Goal: Transaction & Acquisition: Book appointment/travel/reservation

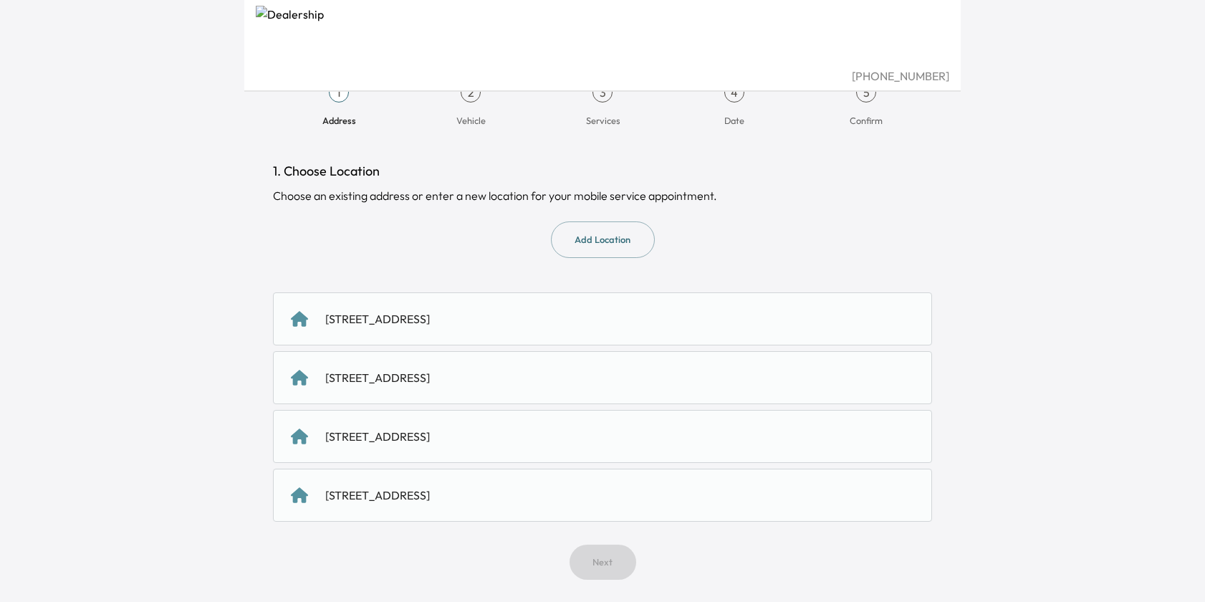
scroll to position [27, 0]
click at [430, 380] on div "[STREET_ADDRESS]" at bounding box center [377, 376] width 105 height 17
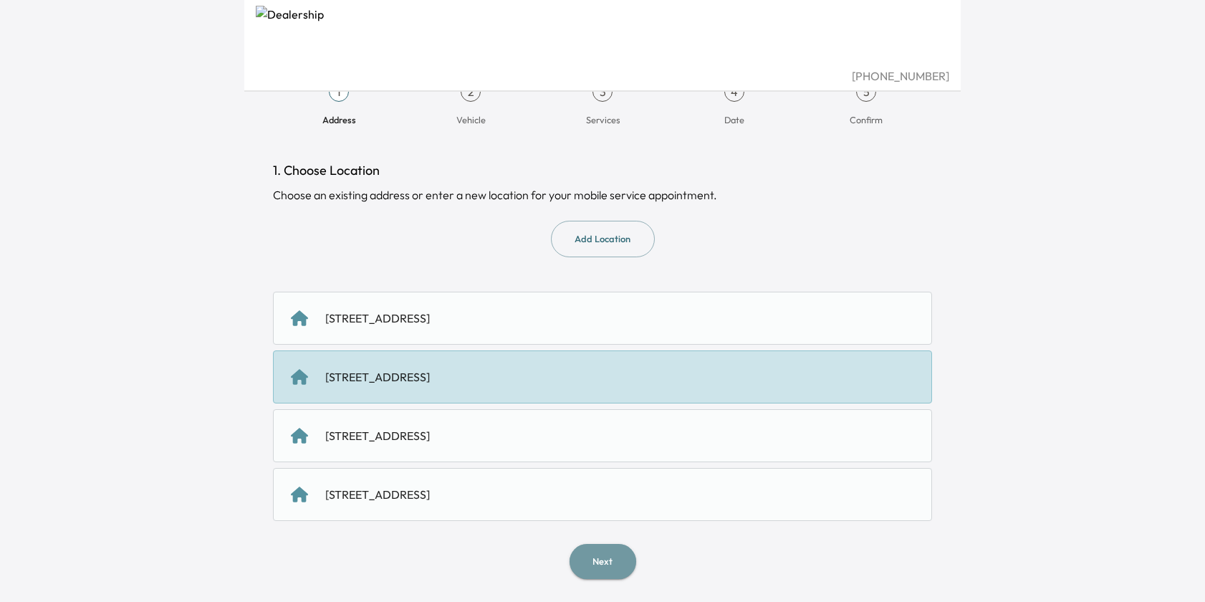
click at [598, 564] on button "Next" at bounding box center [603, 561] width 67 height 35
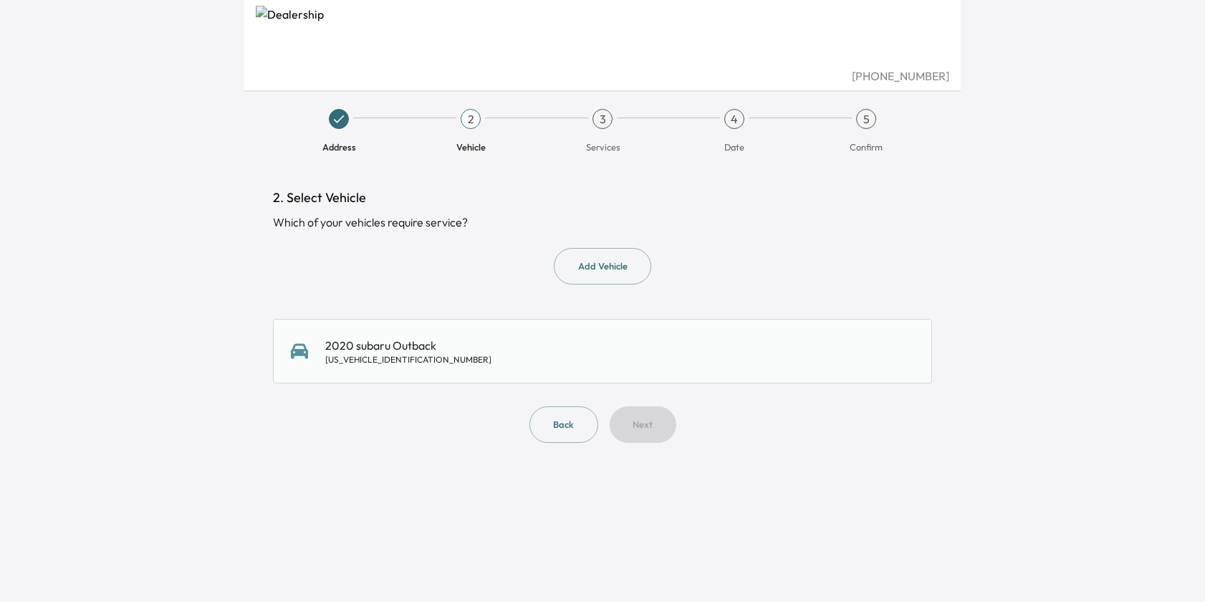
click at [466, 350] on div "2020 subaru Outback [US_VEHICLE_IDENTIFICATION_NUMBER]" at bounding box center [602, 351] width 623 height 29
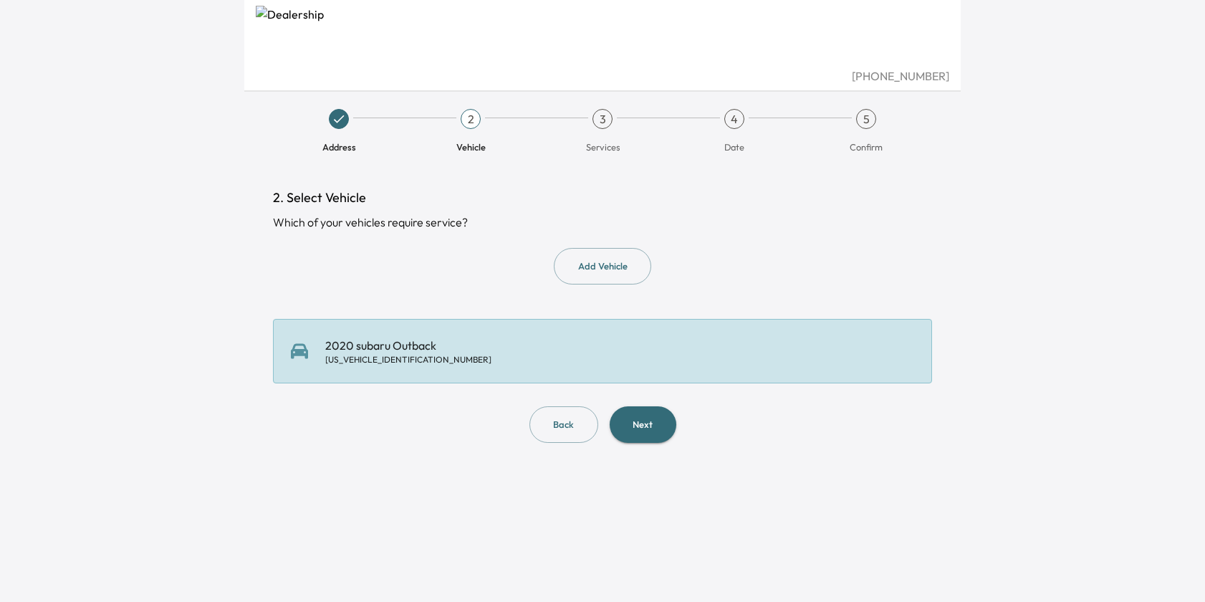
click at [643, 413] on button "Next" at bounding box center [643, 424] width 67 height 37
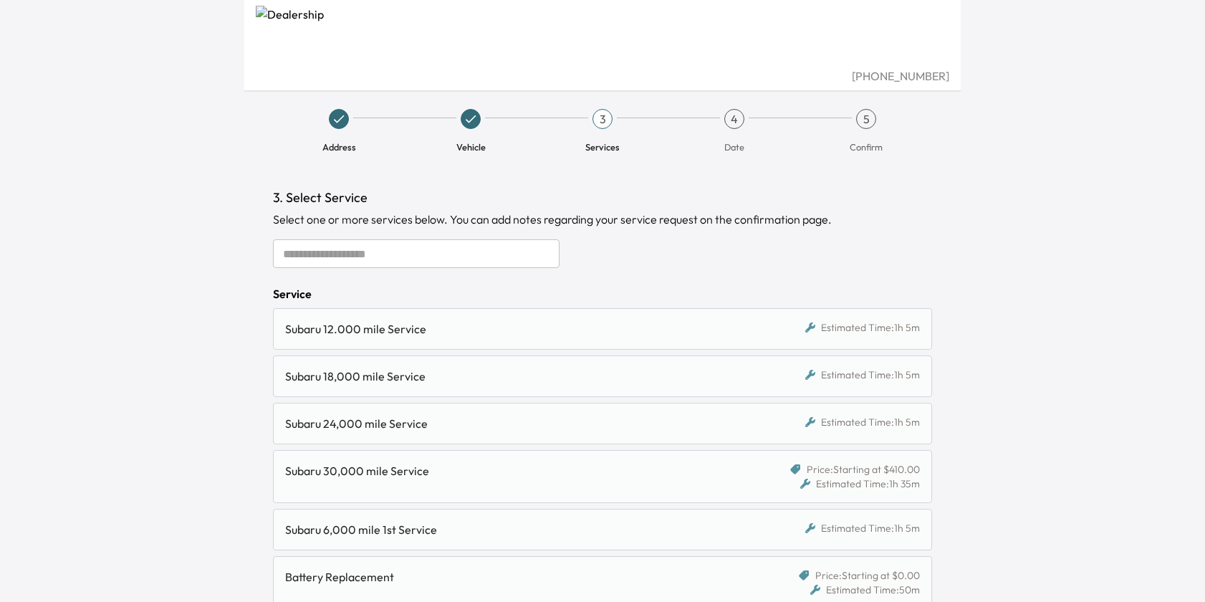
click at [403, 255] on input "text" at bounding box center [416, 253] width 287 height 29
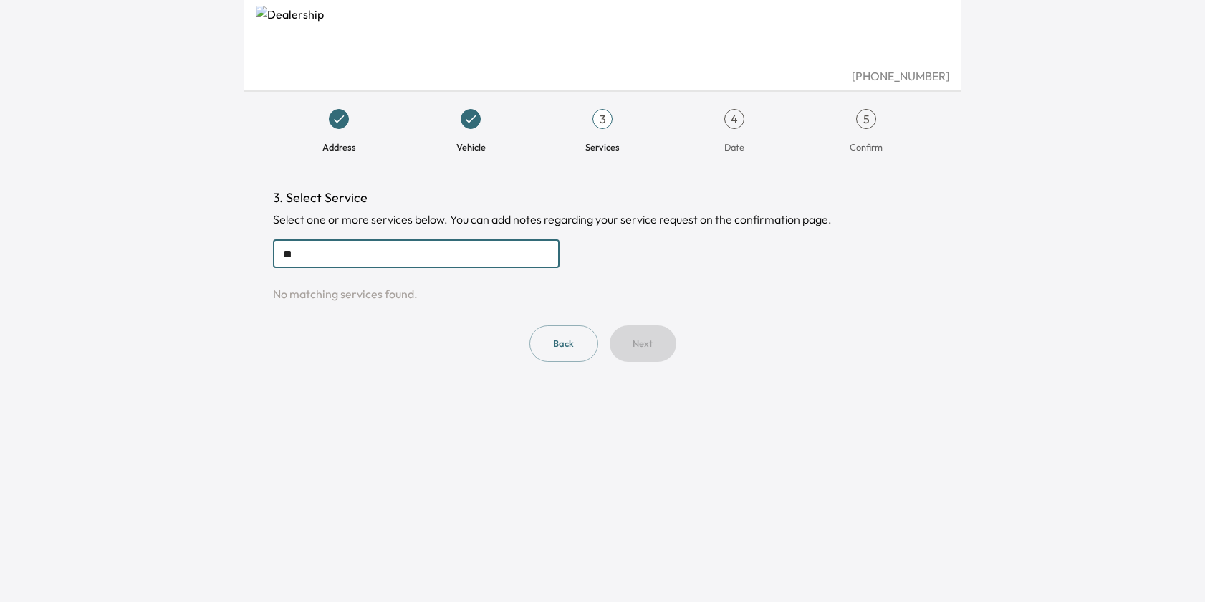
type input "*"
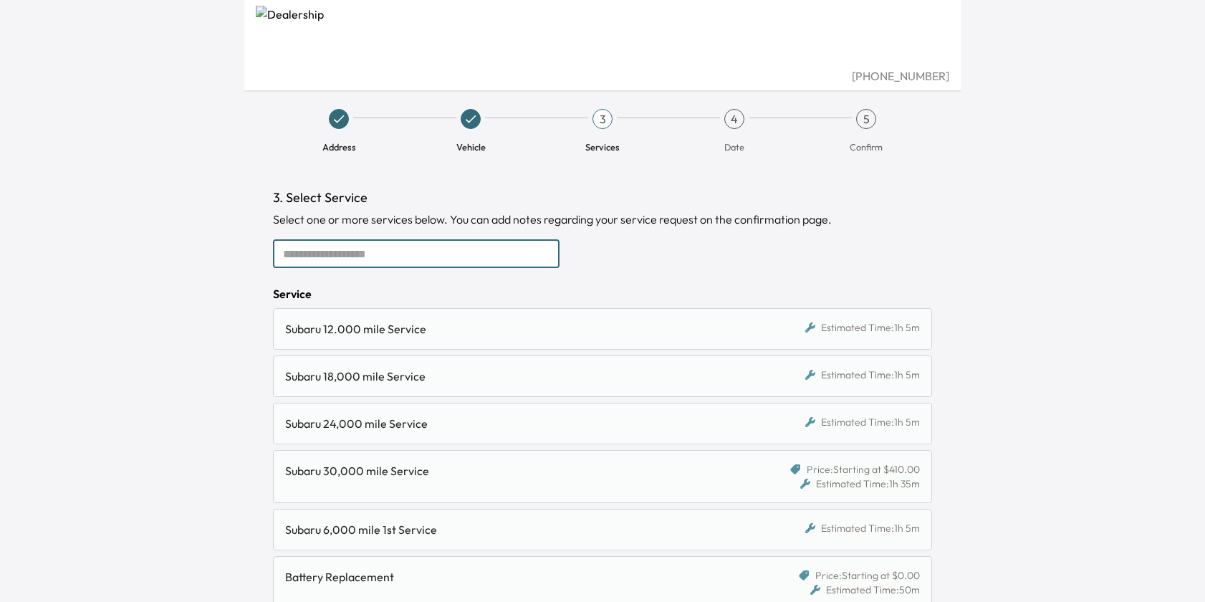
click at [488, 259] on input "text" at bounding box center [416, 253] width 287 height 29
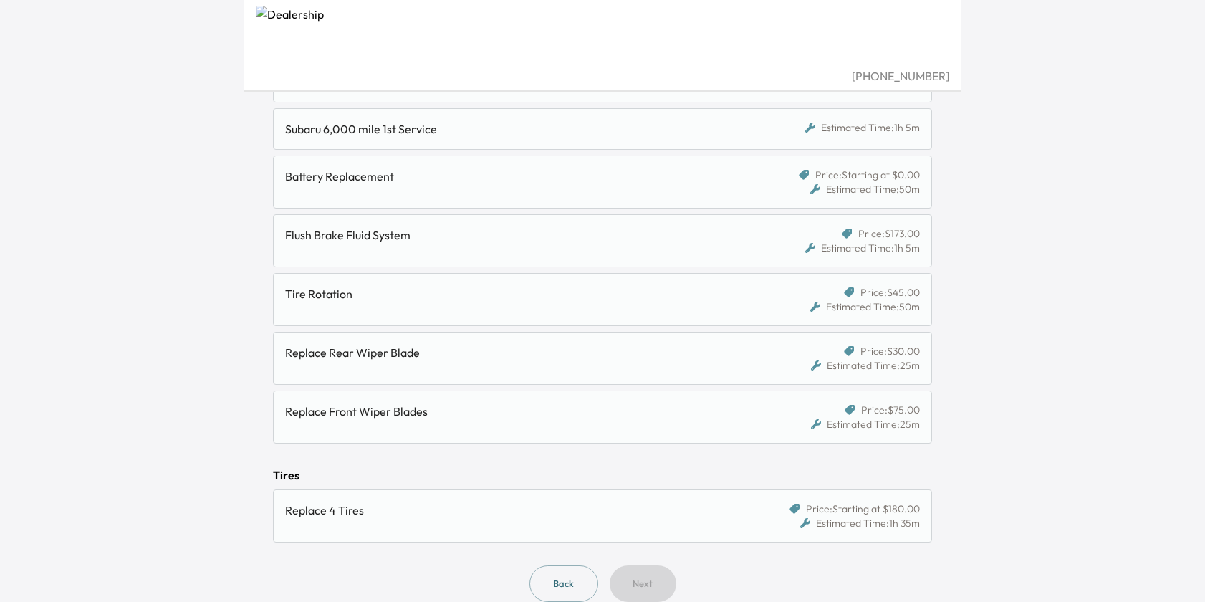
scroll to position [423, 0]
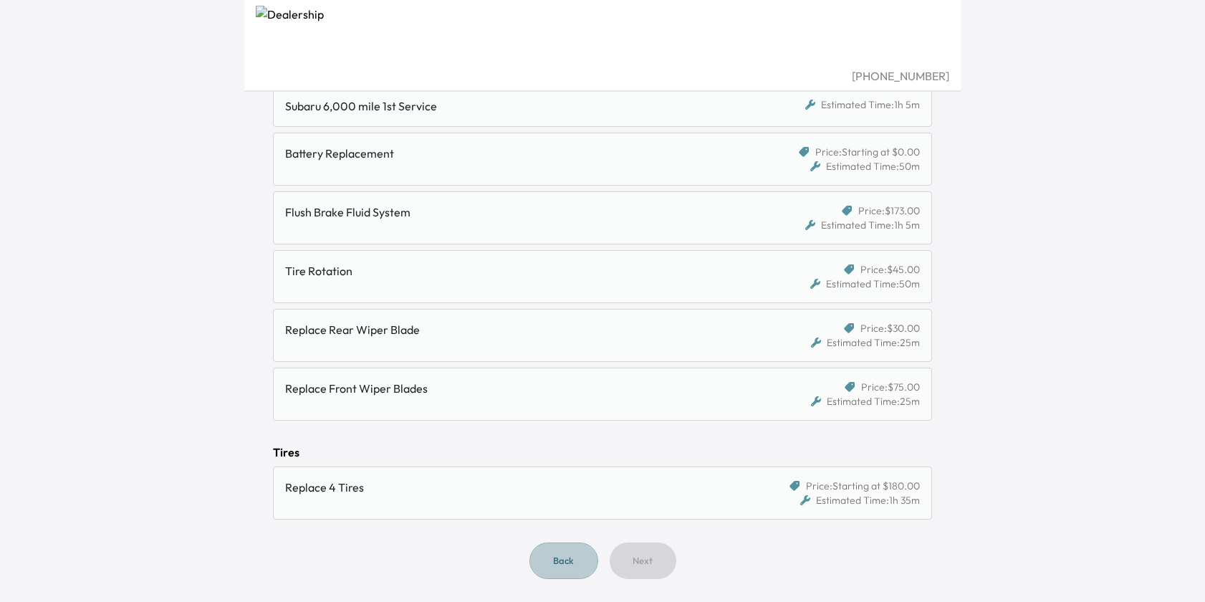
click at [568, 567] on button "Back" at bounding box center [563, 560] width 69 height 37
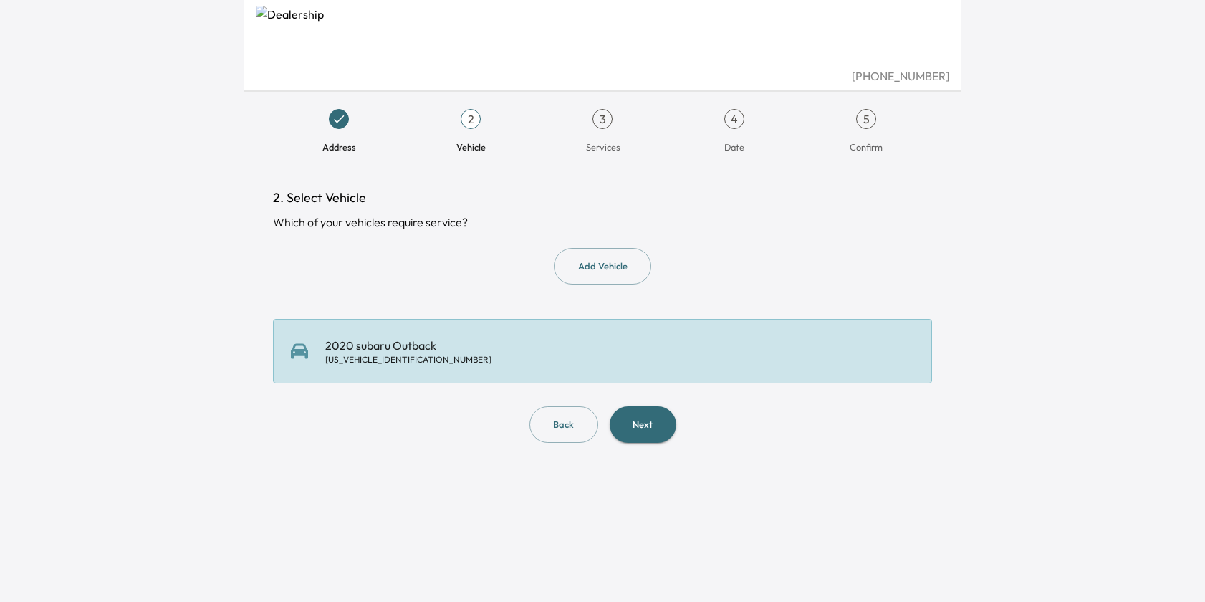
click at [611, 331] on div "2020 subaru Outback [US_VEHICLE_IDENTIFICATION_NUMBER]" at bounding box center [602, 351] width 659 height 64
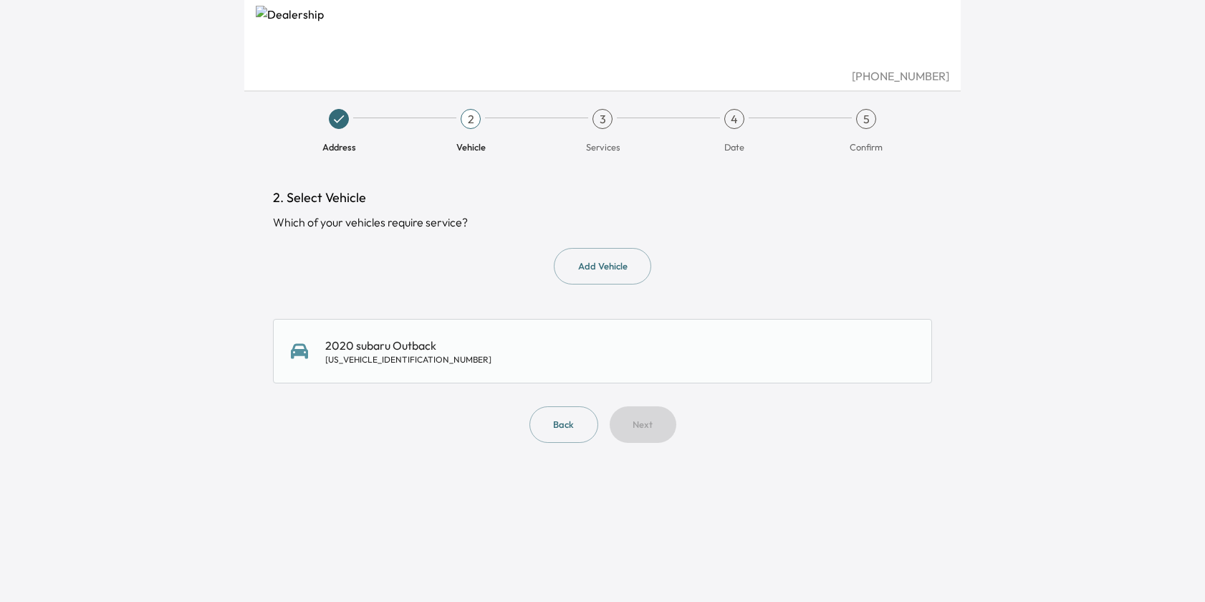
click at [593, 312] on div "2. Select Vehicle Which of your vehicles require service? Add Vehicle 2020 suba…" at bounding box center [602, 315] width 659 height 255
click at [593, 340] on div "2020 subaru Outback [US_VEHICLE_IDENTIFICATION_NUMBER]" at bounding box center [602, 351] width 623 height 29
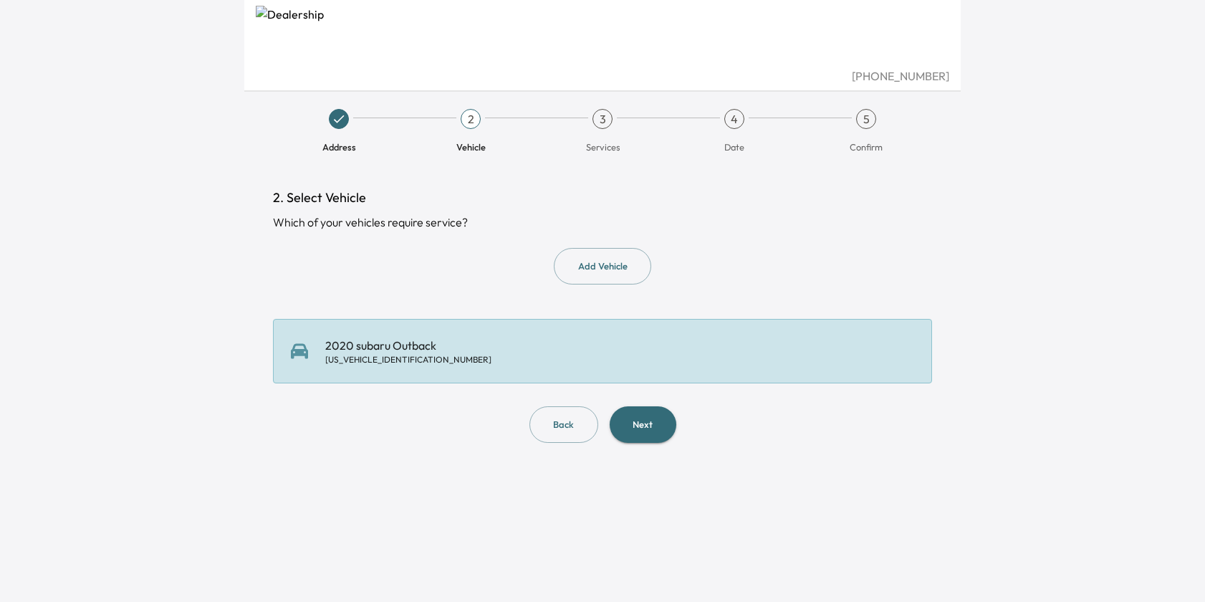
click at [640, 431] on button "Next" at bounding box center [643, 424] width 67 height 37
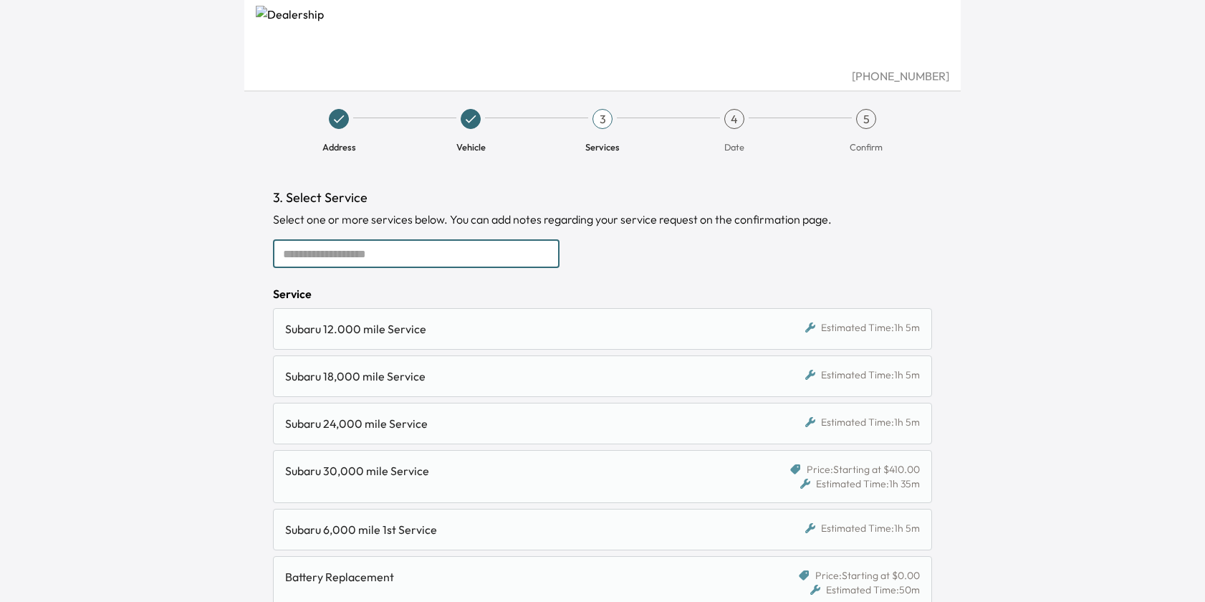
click at [494, 255] on input "text" at bounding box center [416, 253] width 287 height 29
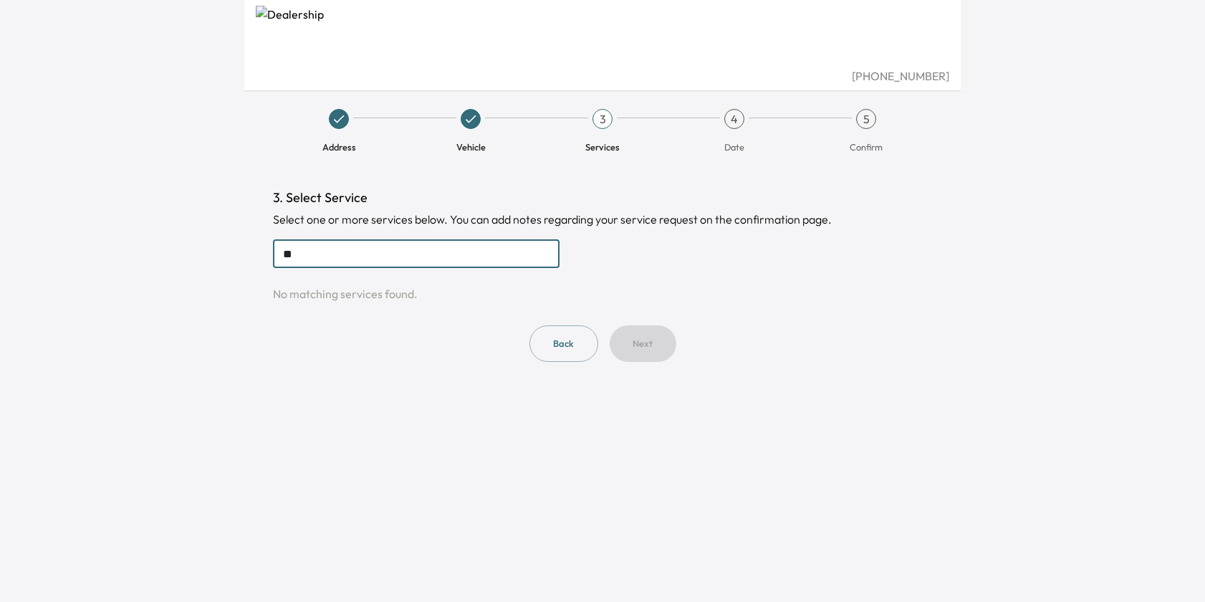
type input "*"
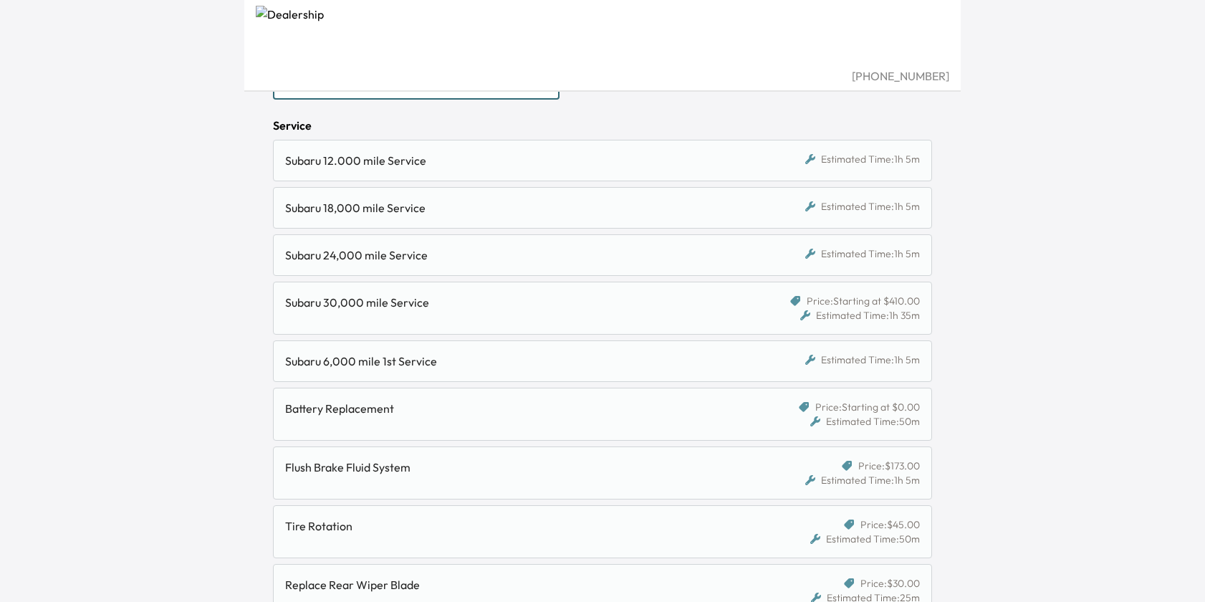
scroll to position [171, 0]
click at [735, 417] on div "Battery Replacement" at bounding box center [523, 412] width 476 height 29
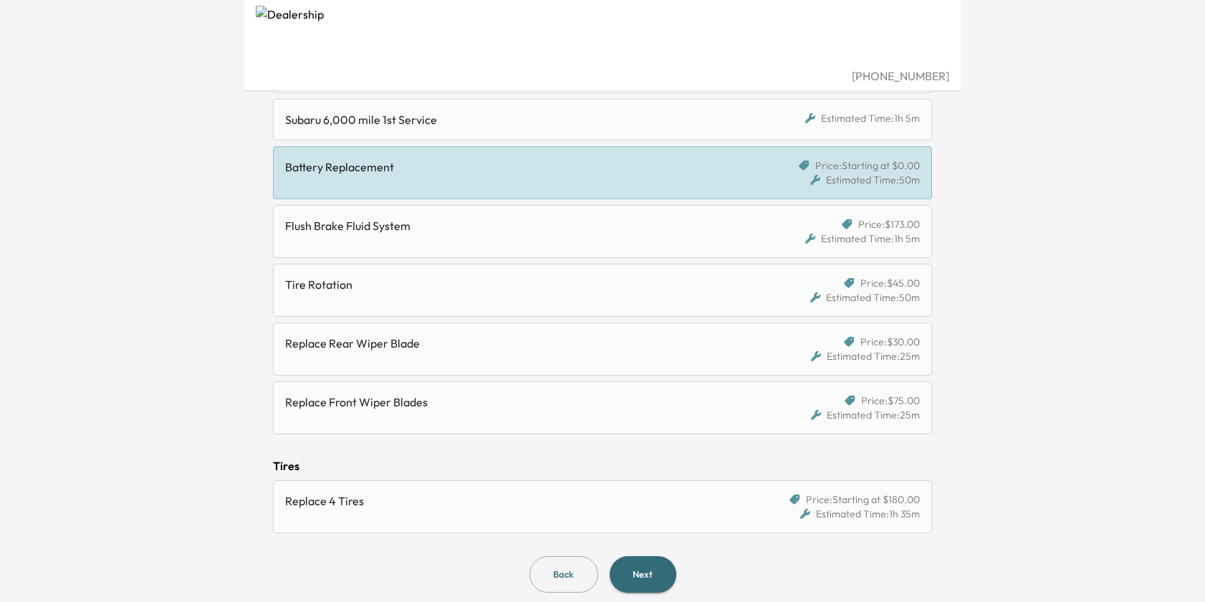
scroll to position [423, 0]
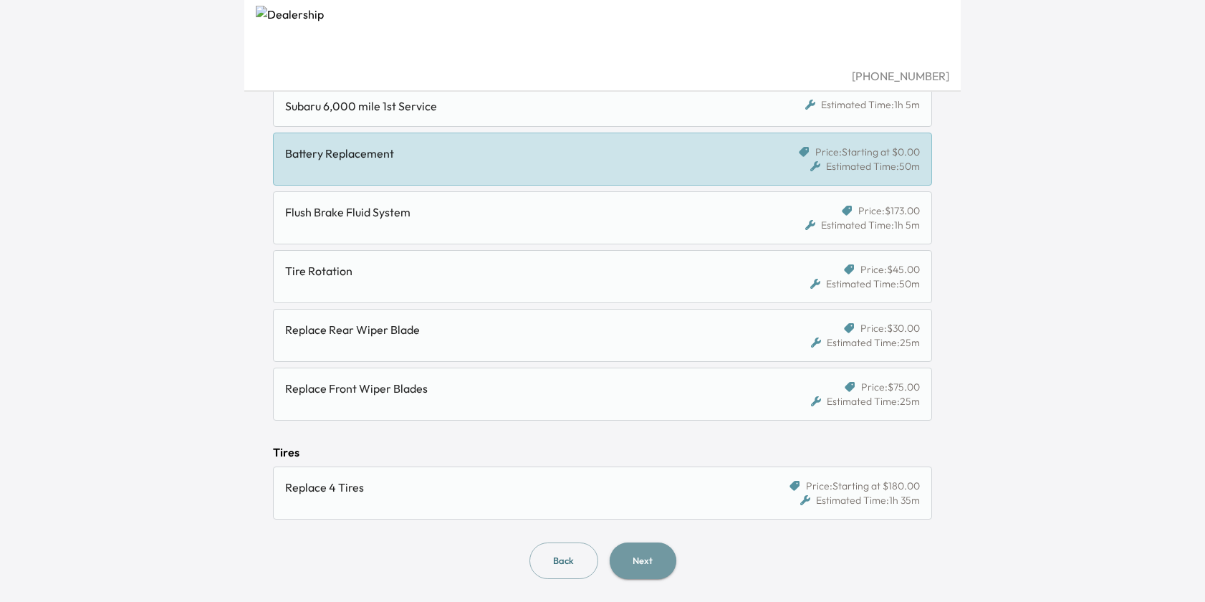
click at [652, 558] on button "Next" at bounding box center [643, 560] width 67 height 37
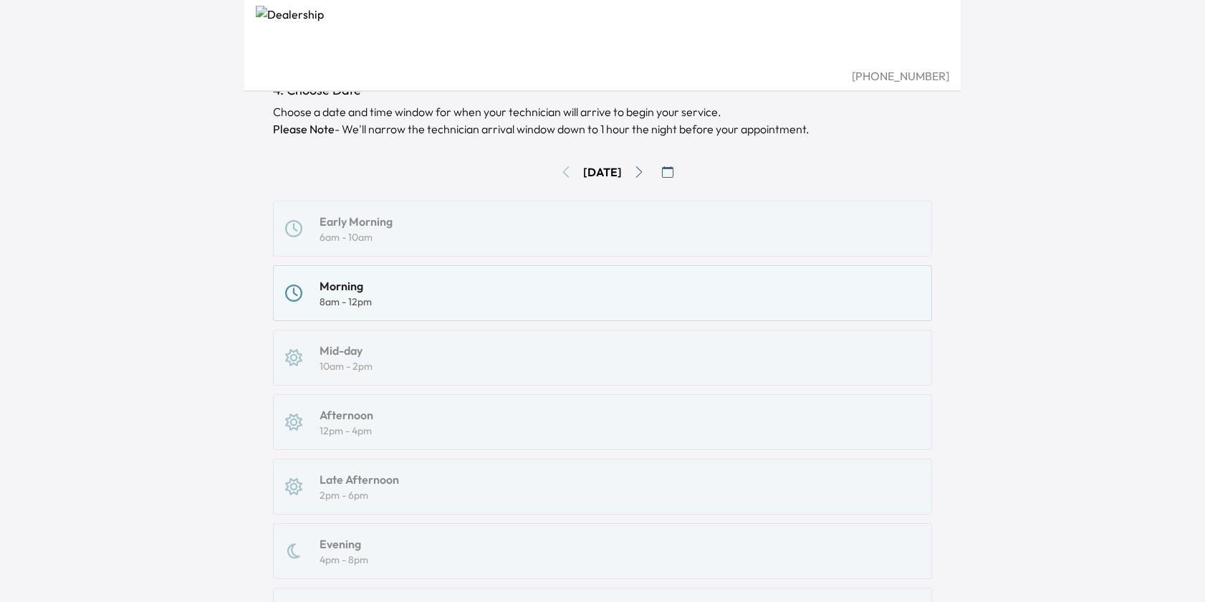
scroll to position [110, 0]
click at [434, 438] on div "Early Morning 6am - 10am Morning 8am - 12pm Mid-day 10am - 2pm Afternoon 12pm -…" at bounding box center [602, 419] width 659 height 443
click at [436, 442] on div "Early Morning 6am - 10am Morning 8am - 12pm Mid-day 10am - 2pm Afternoon 12pm -…" at bounding box center [602, 419] width 659 height 443
click at [436, 488] on div "Early Morning 6am - 10am Morning 8am - 12pm Mid-day 10am - 2pm Afternoon 12pm -…" at bounding box center [602, 419] width 659 height 443
click at [645, 163] on icon "Go to next day" at bounding box center [638, 168] width 11 height 11
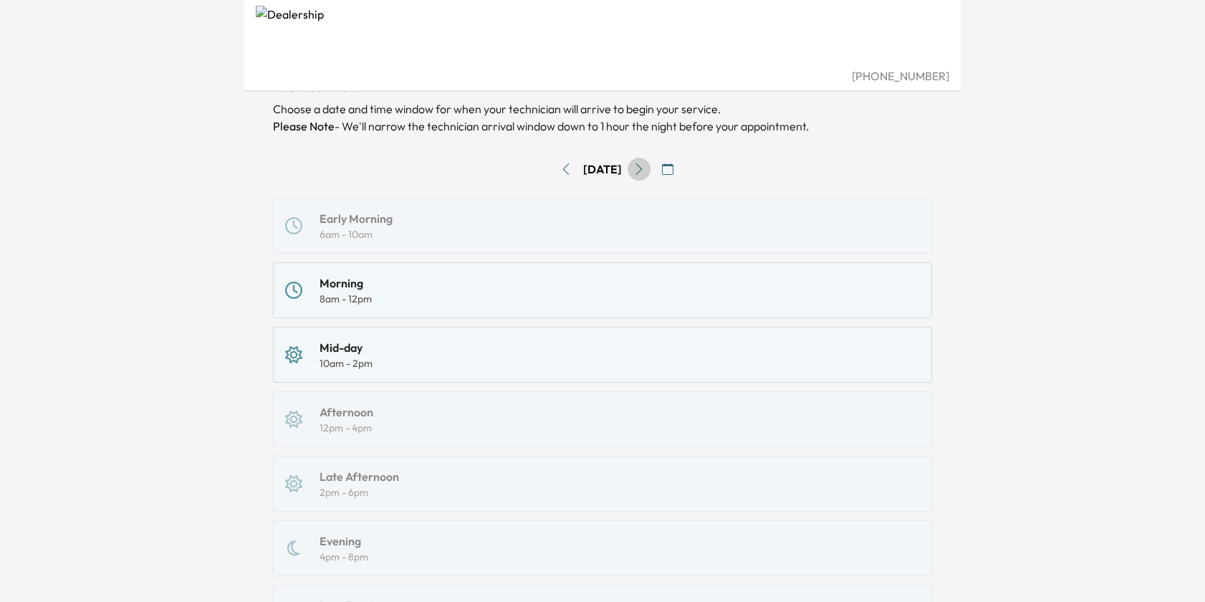
click at [645, 163] on icon "Go to next day" at bounding box center [638, 168] width 11 height 11
click at [560, 163] on icon "Go to previous day" at bounding box center [565, 168] width 11 height 11
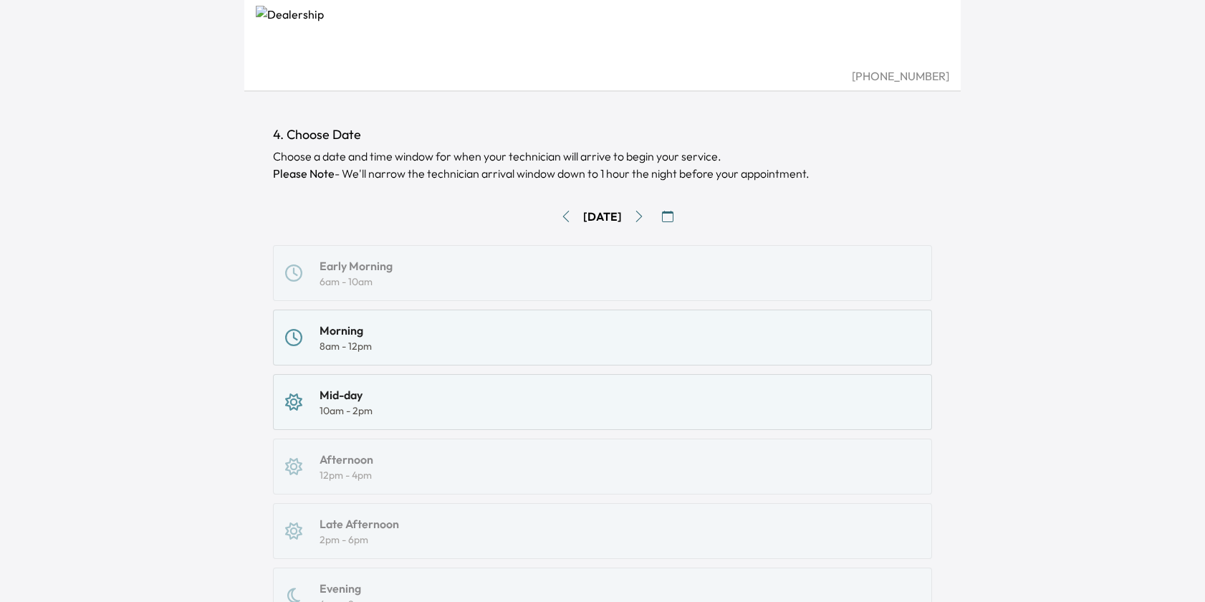
scroll to position [0, 0]
